Goal: Entertainment & Leisure: Consume media (video, audio)

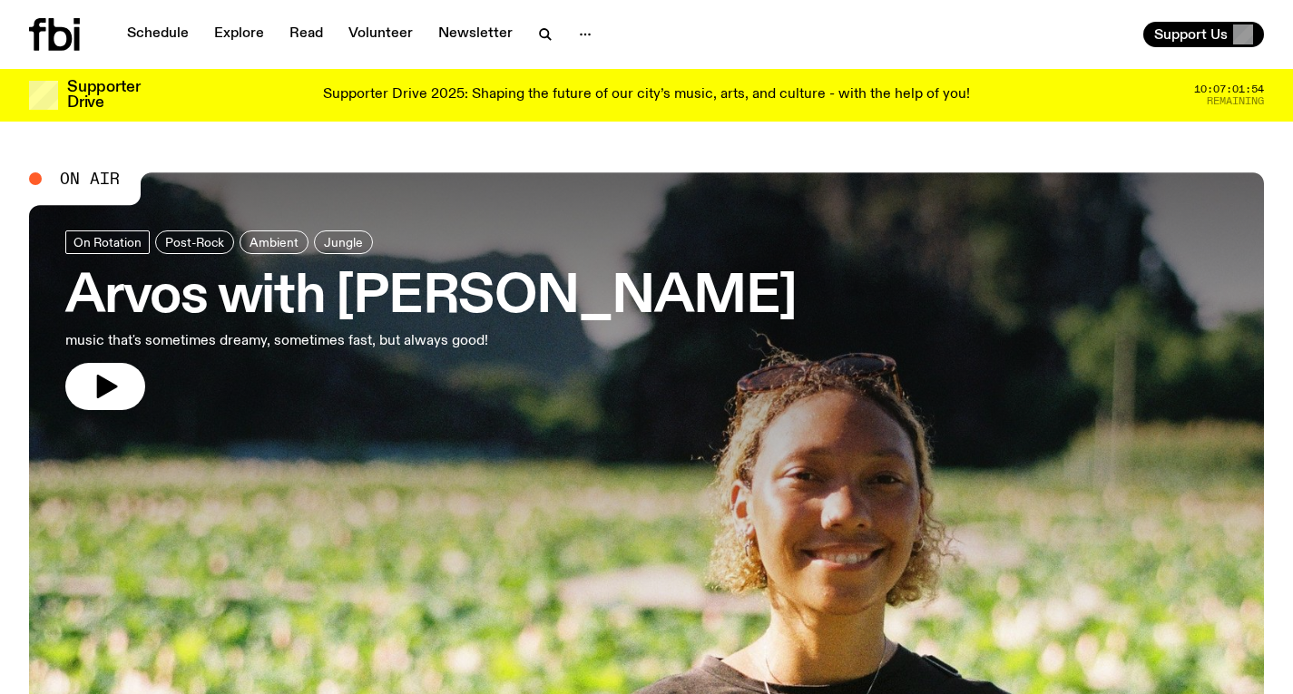
click at [530, 313] on h3 "Arvos with [PERSON_NAME]" at bounding box center [430, 297] width 731 height 51
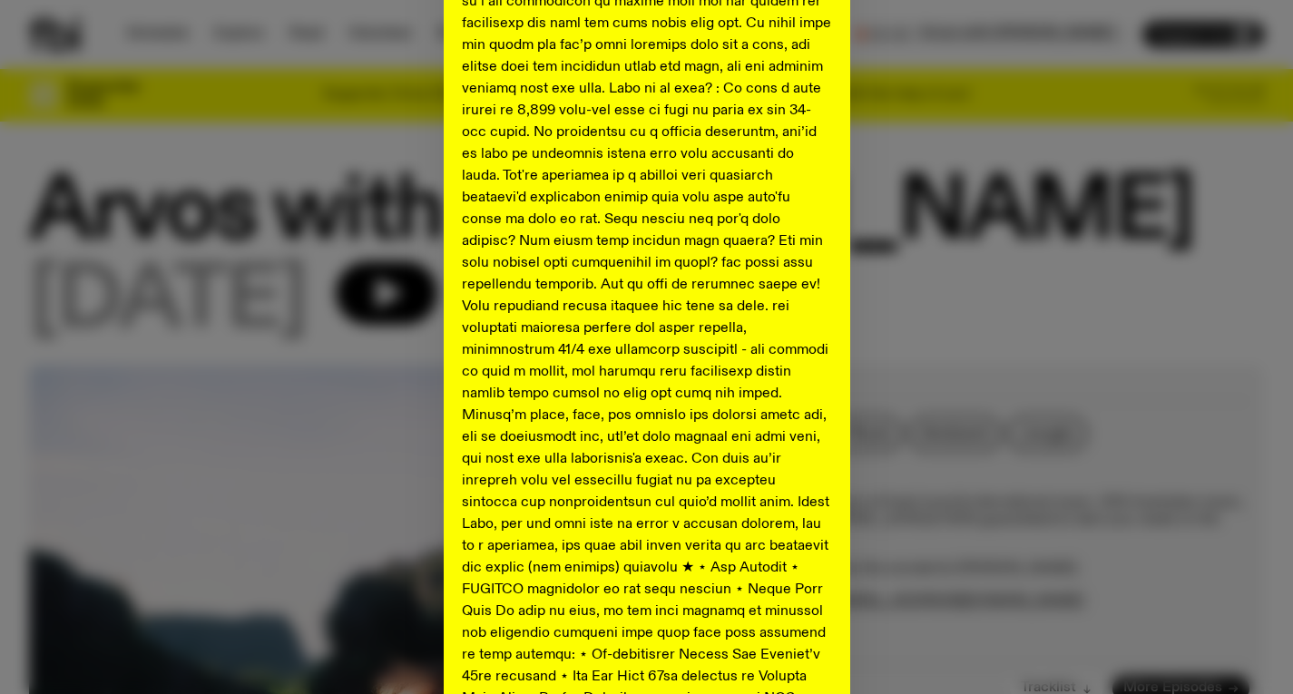
scroll to position [894, 0]
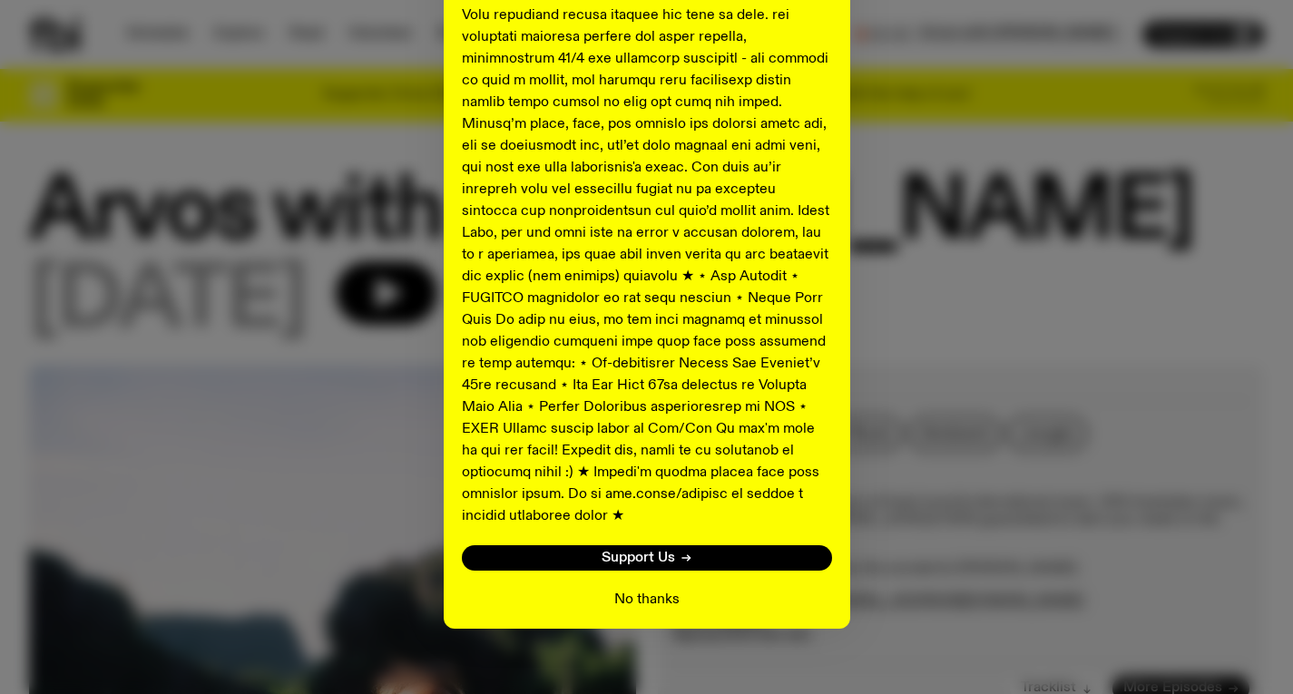
click at [665, 589] on button "No thanks" at bounding box center [646, 600] width 65 height 22
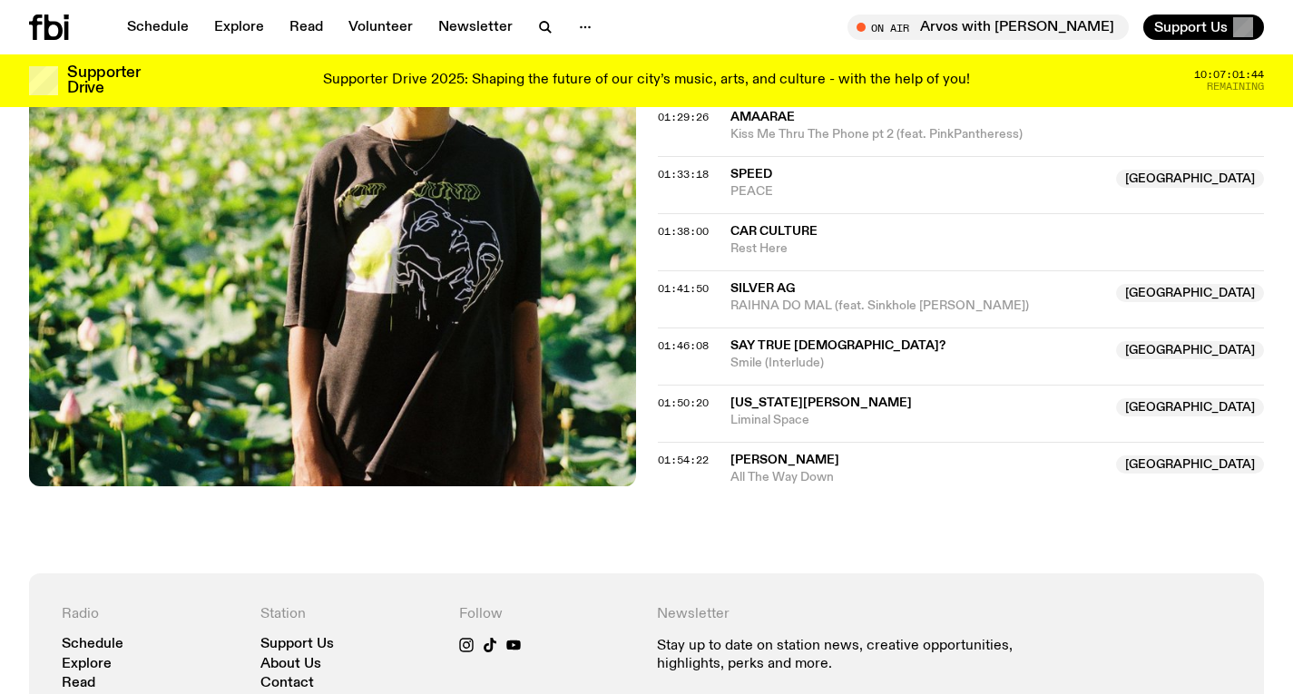
scroll to position [1838, 0]
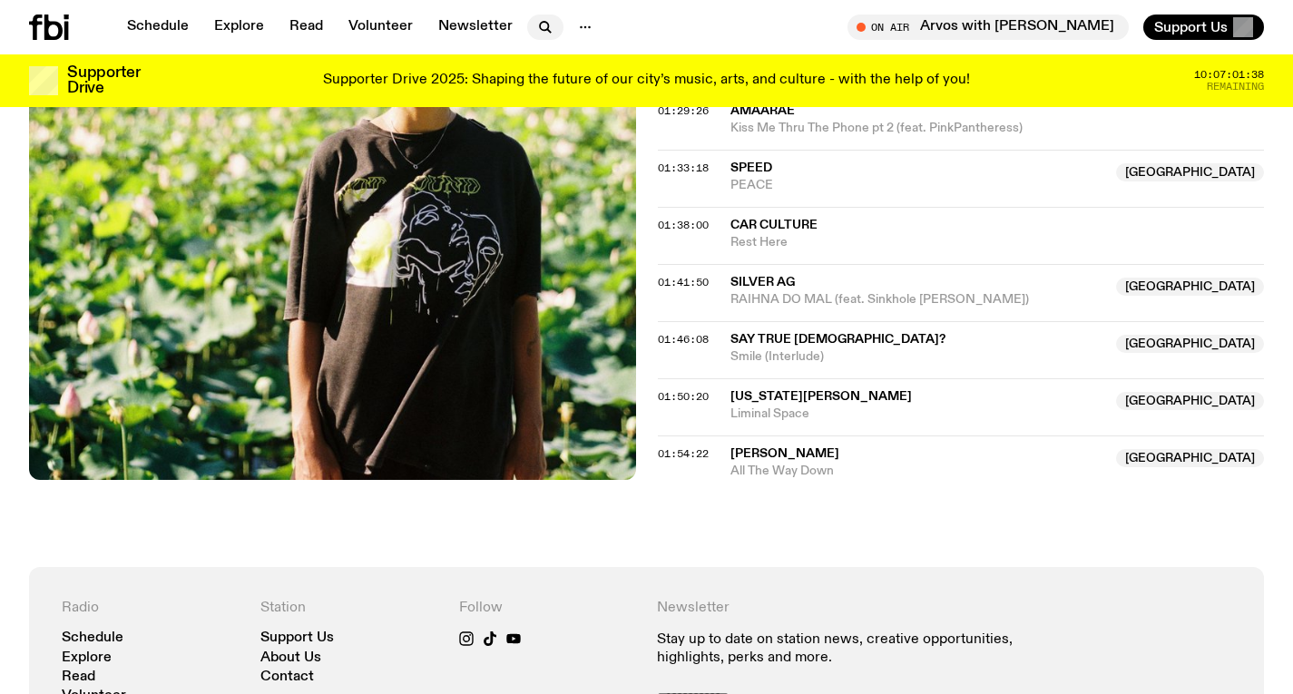
click at [547, 30] on icon "button" at bounding box center [549, 31] width 4 height 4
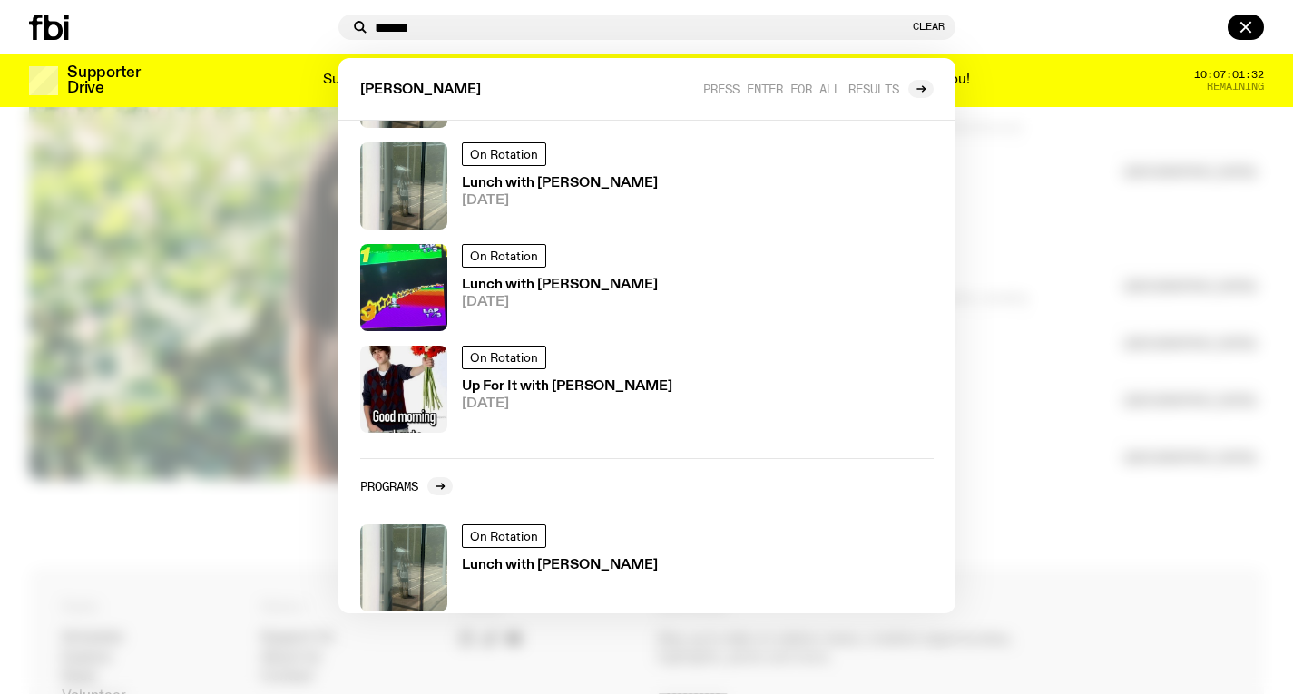
scroll to position [698, 0]
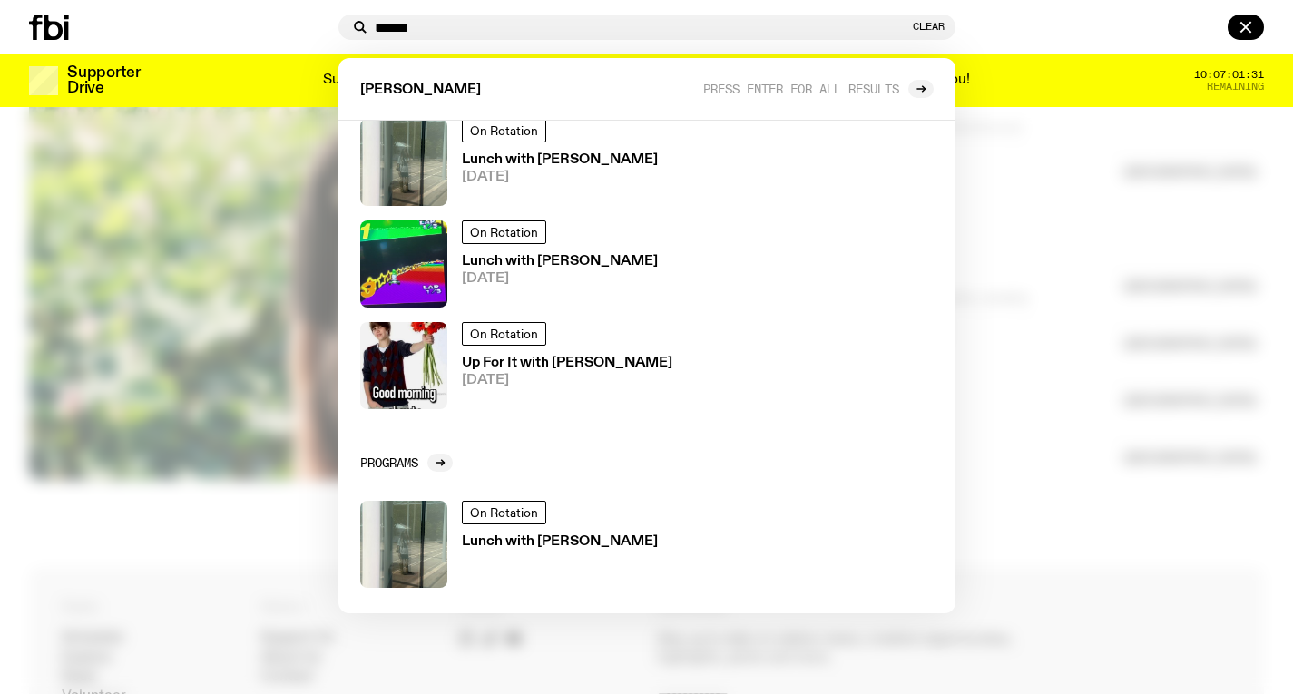
type input "******"
click at [1130, 313] on div at bounding box center [646, 347] width 1293 height 694
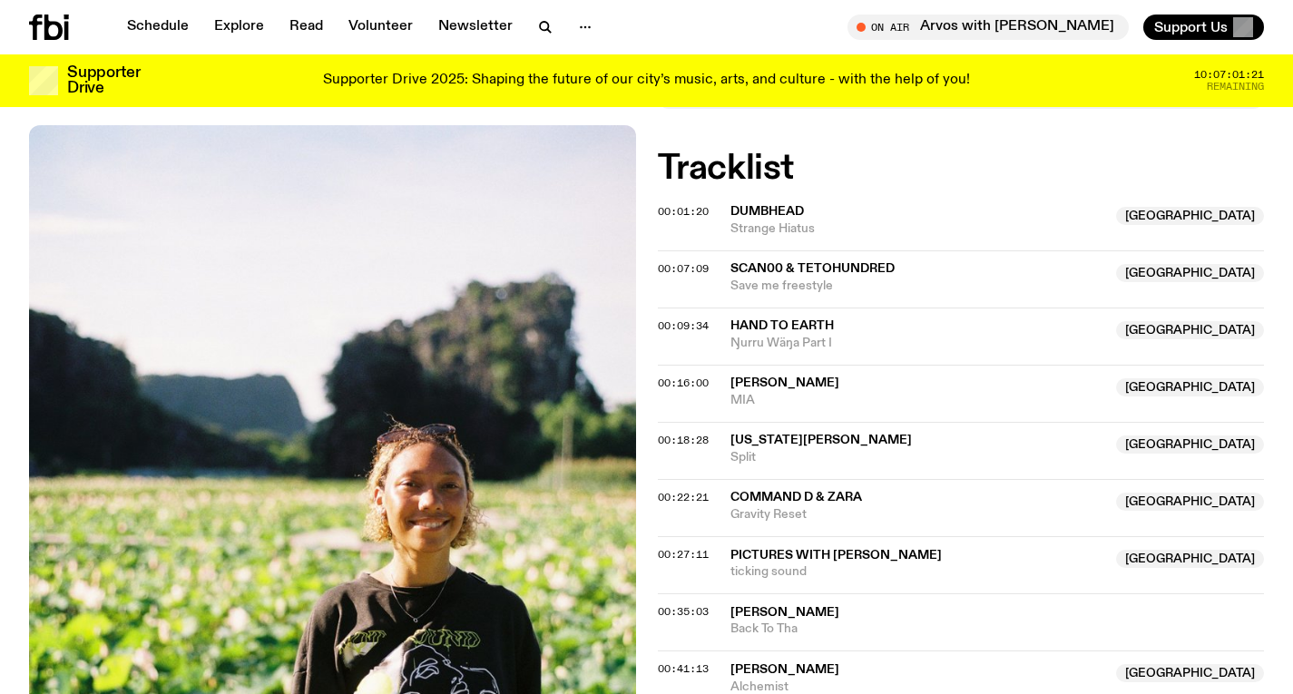
scroll to position [551, 0]
